Goal: Task Accomplishment & Management: Manage account settings

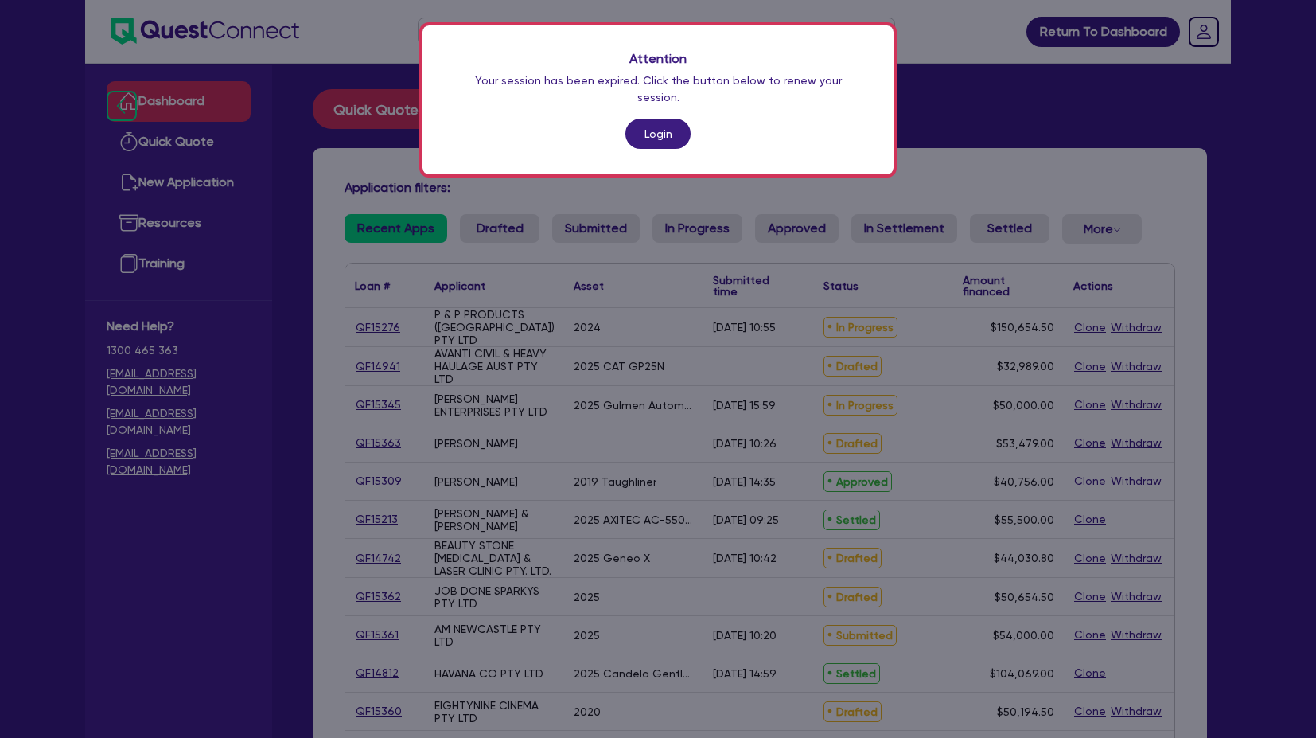
scroll to position [148, 0]
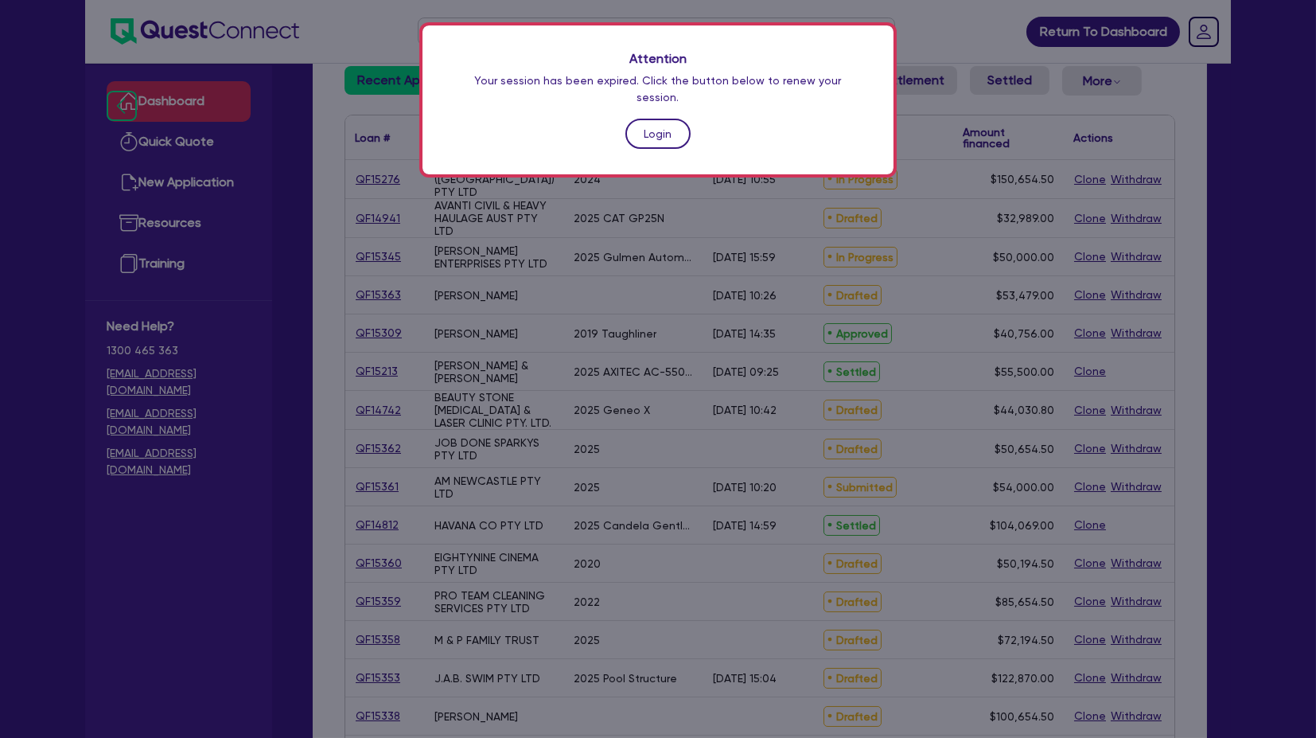
click at [656, 119] on link "Login" at bounding box center [658, 134] width 65 height 30
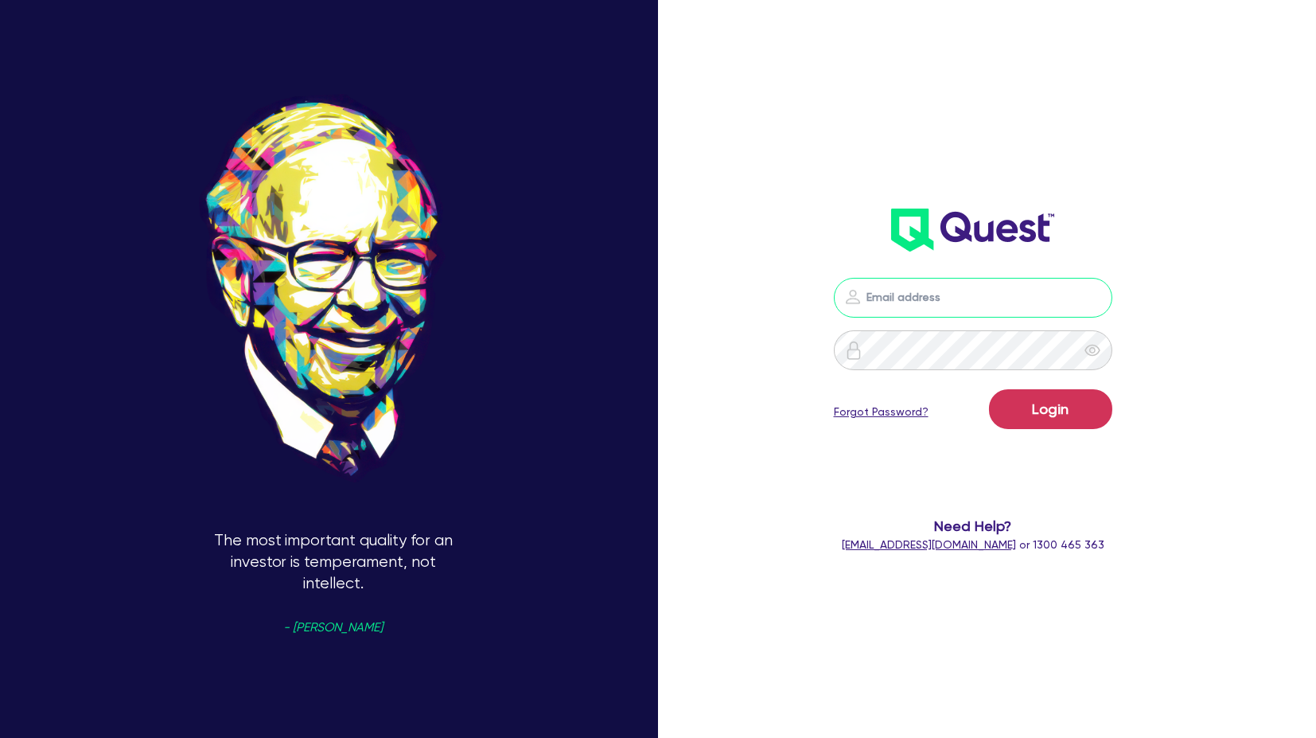
click at [1007, 290] on input "email" at bounding box center [973, 298] width 279 height 40
type input "[PERSON_NAME][EMAIL_ADDRESS][PERSON_NAME][DOMAIN_NAME]"
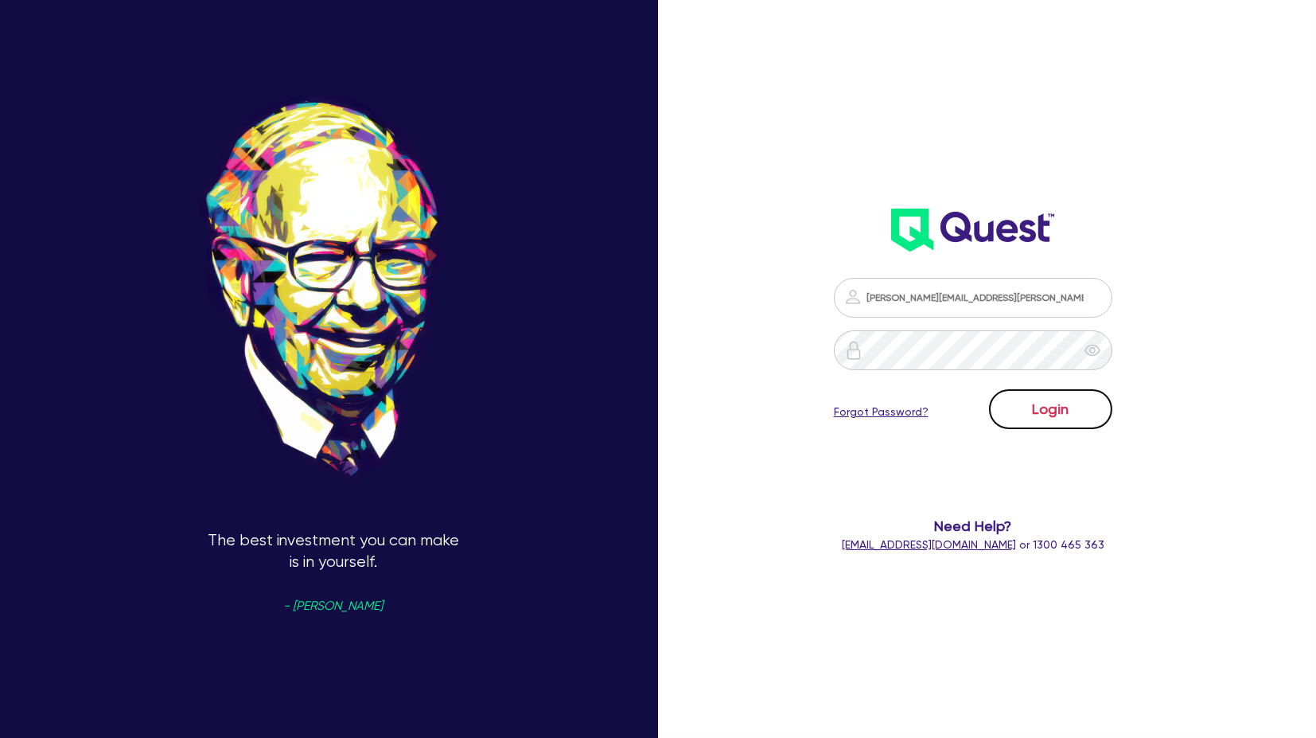
click at [1058, 403] on button "Login" at bounding box center [1050, 409] width 123 height 40
